Goal: Transaction & Acquisition: Purchase product/service

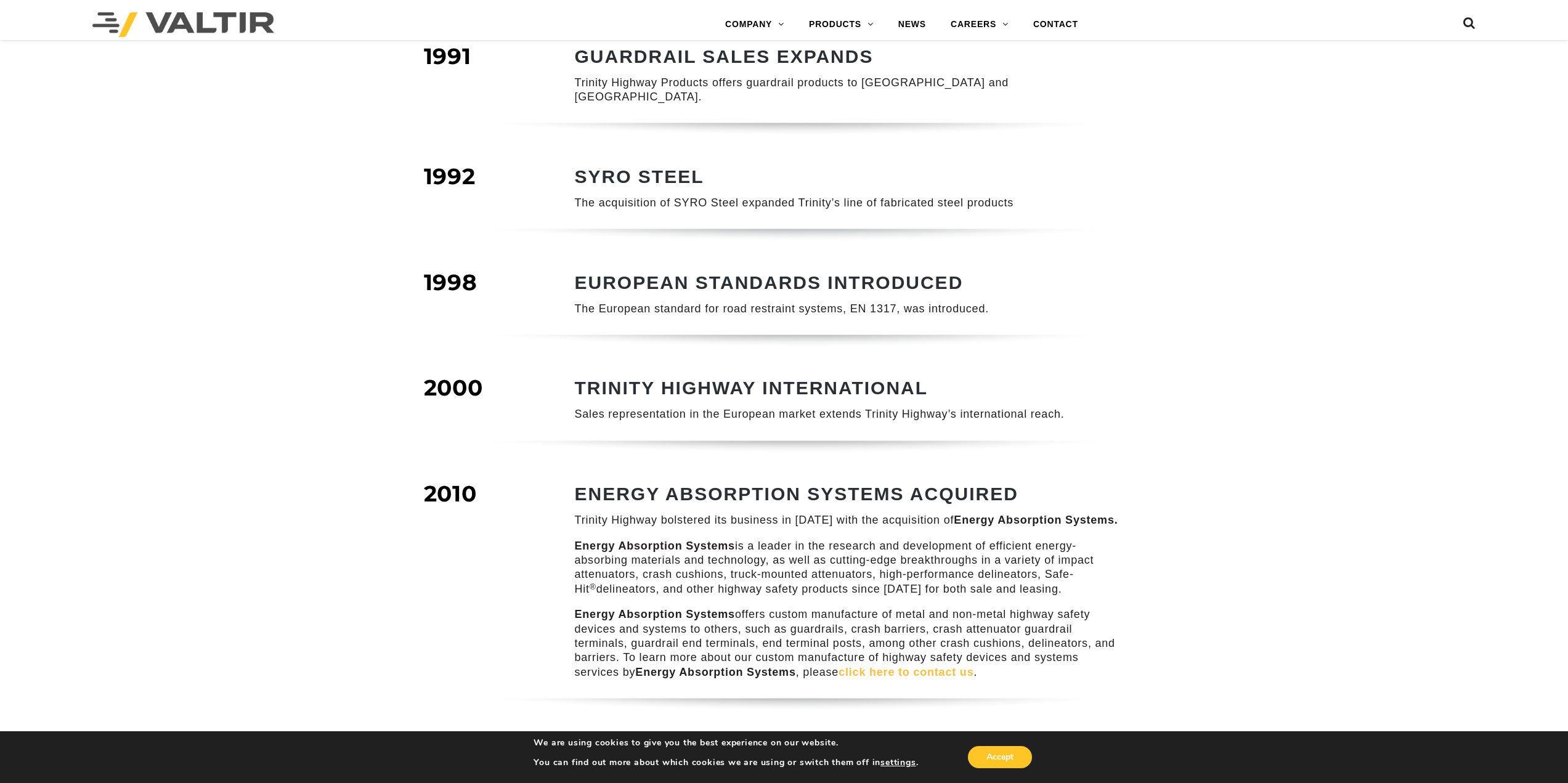
scroll to position [719, 0]
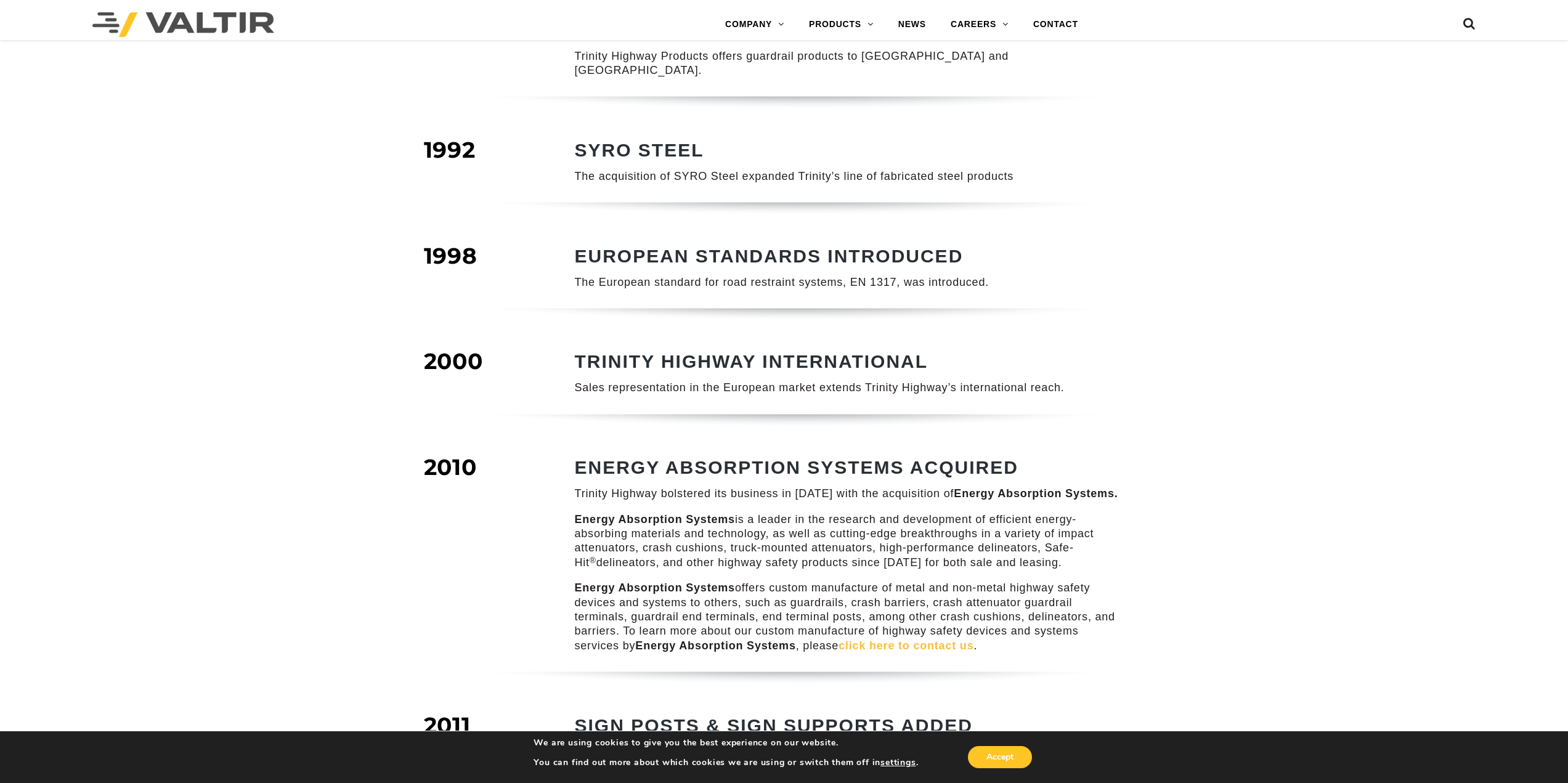
click at [1310, 224] on div "COMPANY / TIMELINE 1973 TRINITY HIGHWAY FOUNDED It was the decade of the 1970s …" at bounding box center [784, 358] width 1568 height 2017
click at [1389, 355] on div "COMPANY / TIMELINE 1973 TRINITY HIGHWAY FOUNDED It was the decade of the 1970s …" at bounding box center [784, 358] width 1568 height 2017
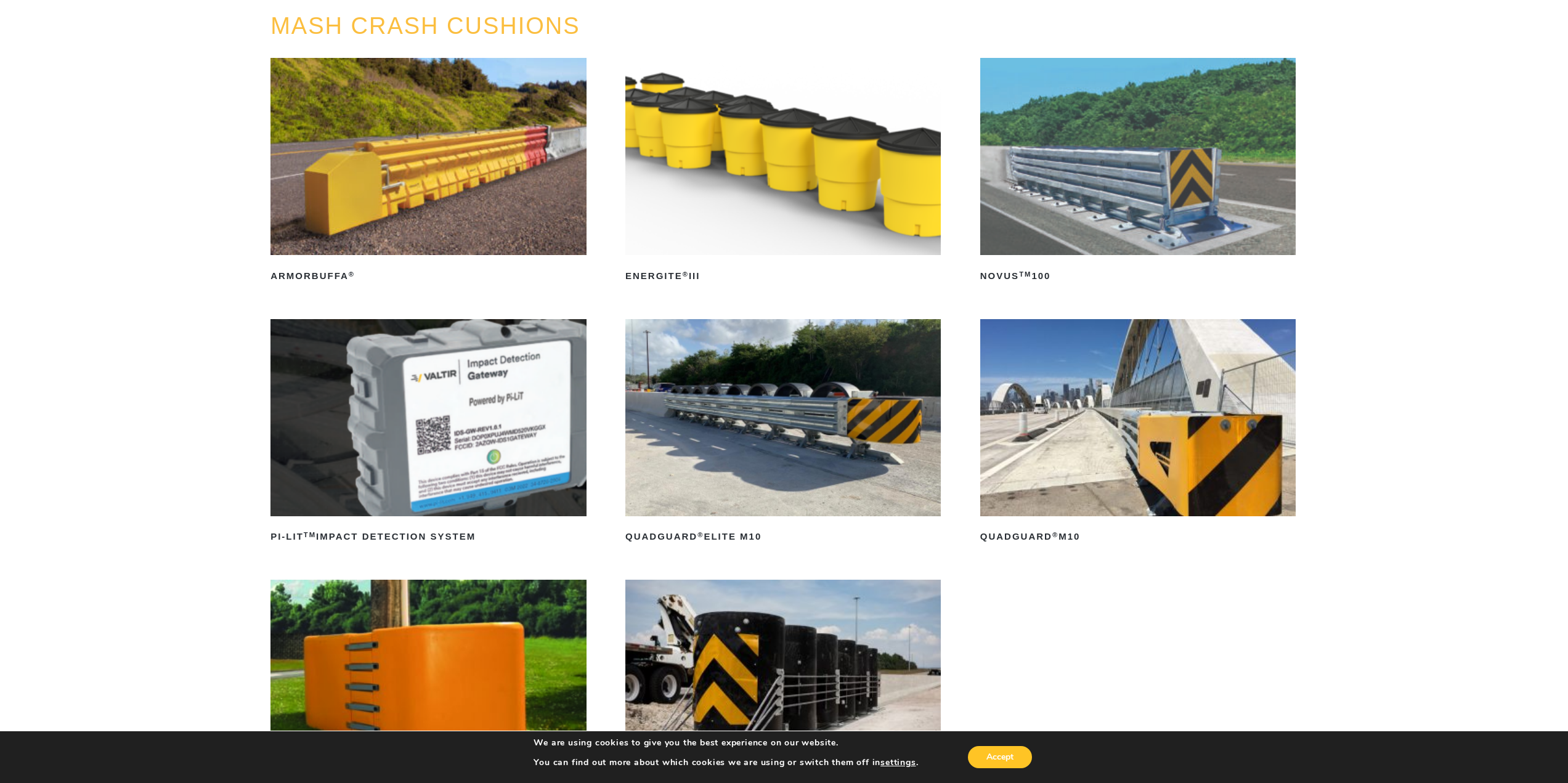
scroll to position [288, 0]
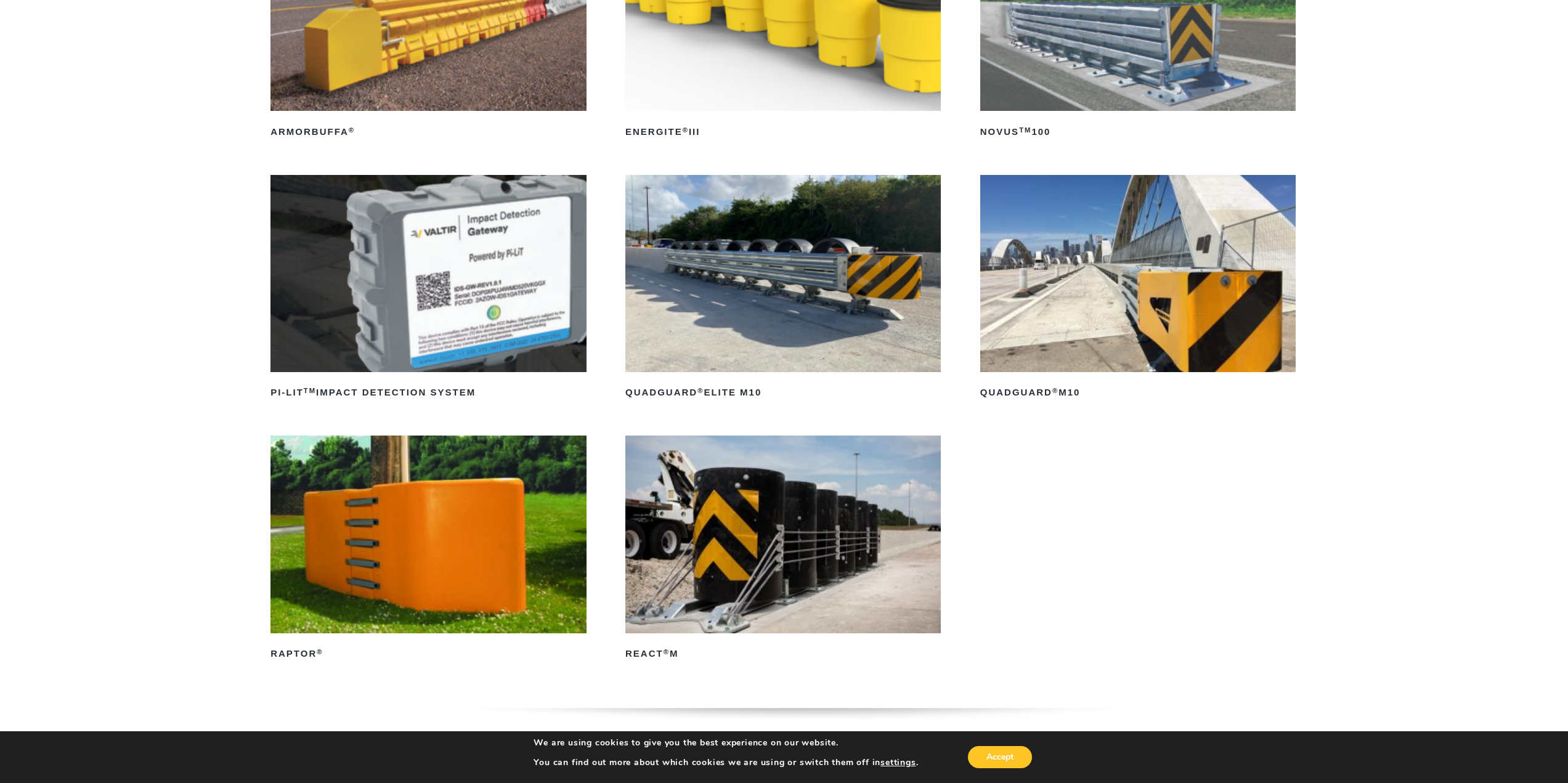
click at [718, 530] on img at bounding box center [783, 534] width 315 height 197
